Goal: Browse casually: Explore the website without a specific task or goal

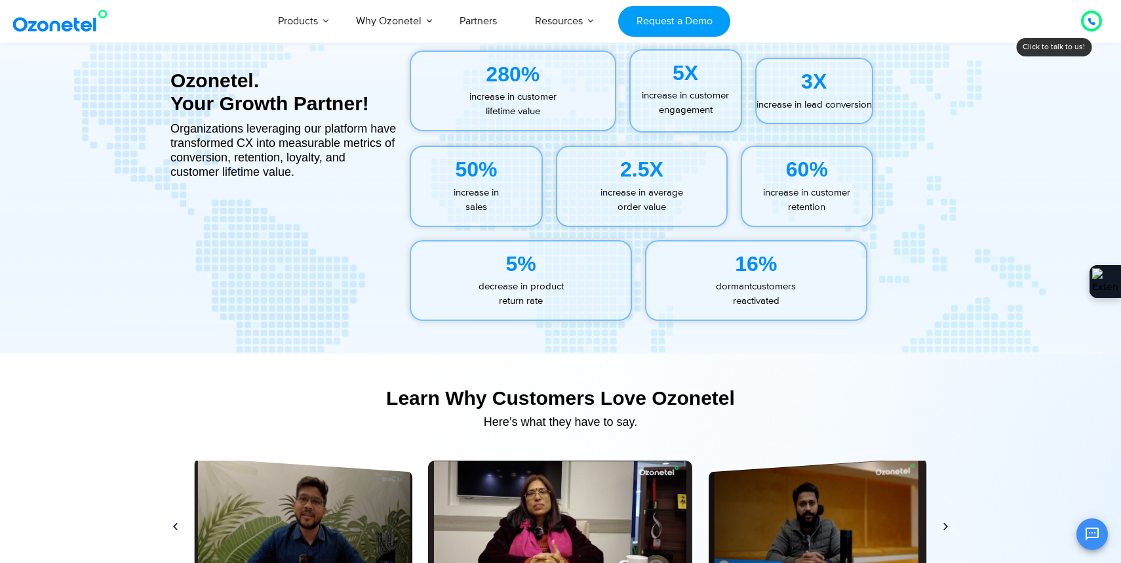
scroll to position [7149, 0]
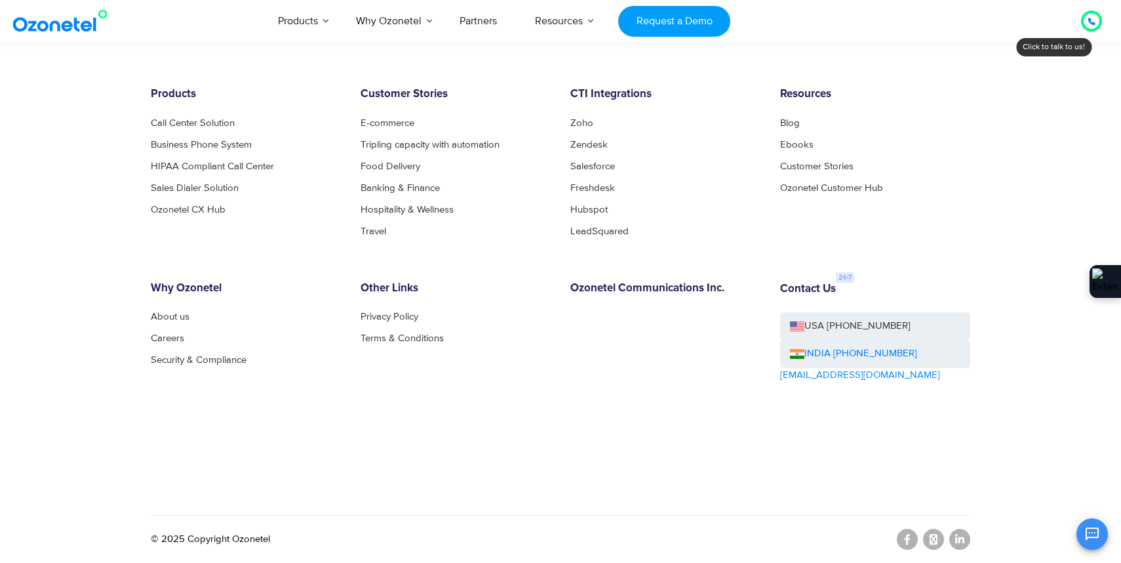
click at [960, 533] on div "OK Ozonetel Bot Ozonetel recognized as a Leader by G2 for CCAAS ​ 0" at bounding box center [966, 532] width 283 height 35
click at [961, 538] on div "OK Ozonetel Bot Ozonetel recognized as a Leader by G2 for CCAAS ​ 0" at bounding box center [966, 532] width 283 height 35
click at [958, 542] on div "OK Ozonetel Bot Ozonetel recognized as a Leader by G2 for CCAAS ​ 0" at bounding box center [966, 532] width 283 height 35
click at [961, 540] on div "OK Ozonetel Bot Ozonetel recognized as a Leader by G2 for CCAAS ​ 0" at bounding box center [966, 532] width 283 height 35
click at [761, 556] on div "© 2025 Copyright Ozonetel" at bounding box center [561, 539] width 820 height 48
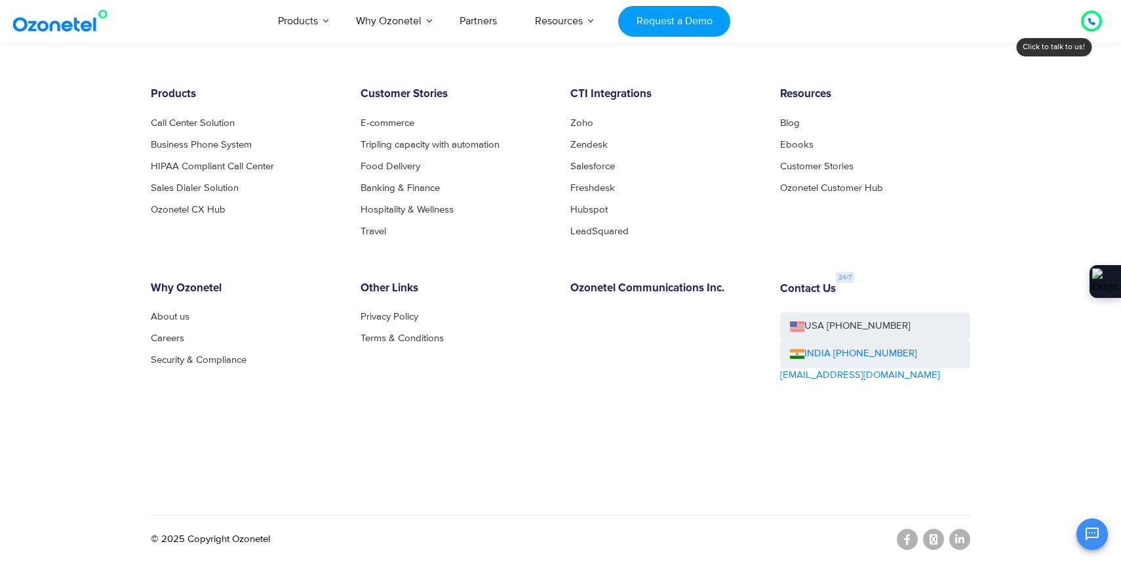
click at [958, 542] on div "OK Ozonetel Bot Ozonetel recognized as a Leader by G2 for CCAAS ​ 0" at bounding box center [966, 532] width 283 height 35
